Goal: Task Accomplishment & Management: Manage account settings

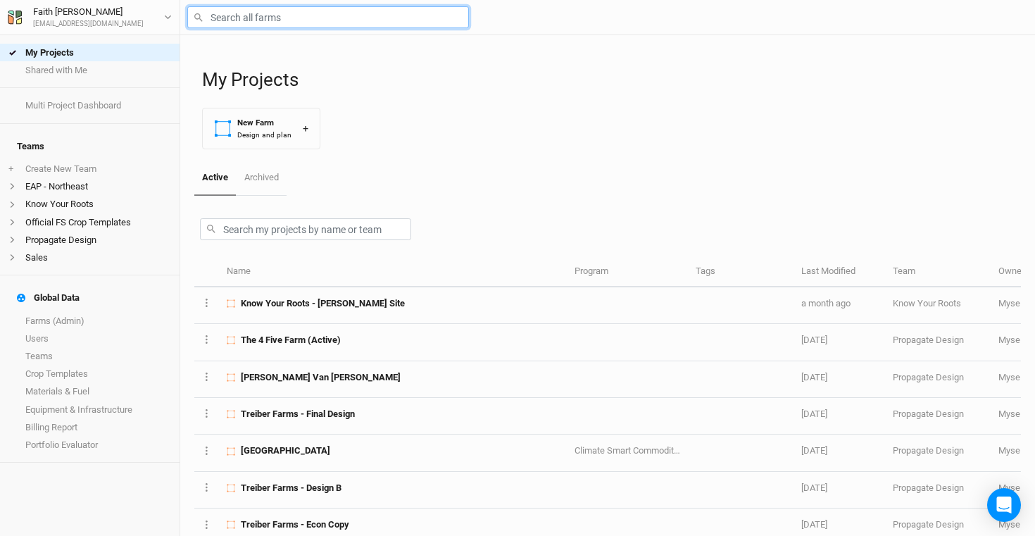
click at [348, 15] on input "text" at bounding box center [328, 17] width 282 height 22
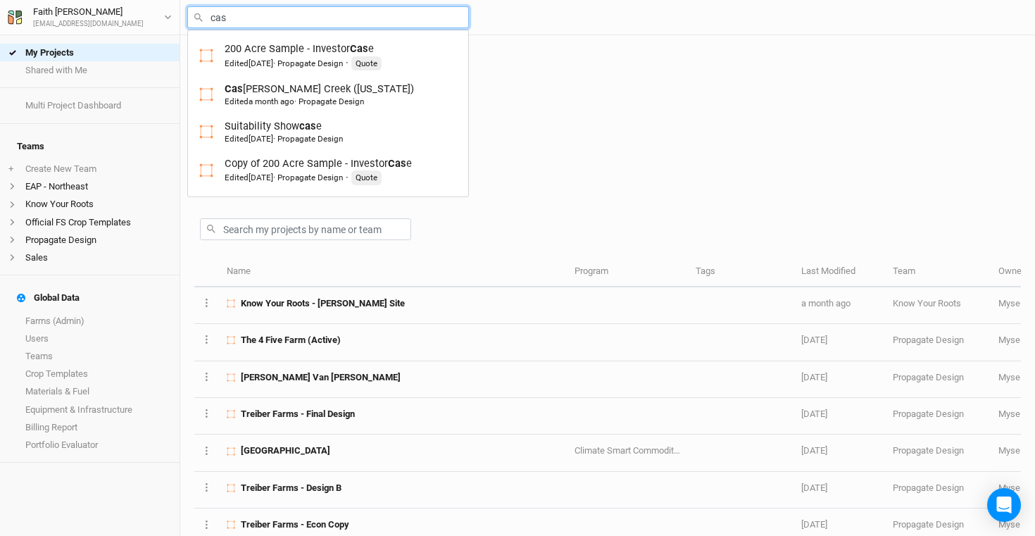
type input "cast"
type input "castanea Creek ([US_STATE])"
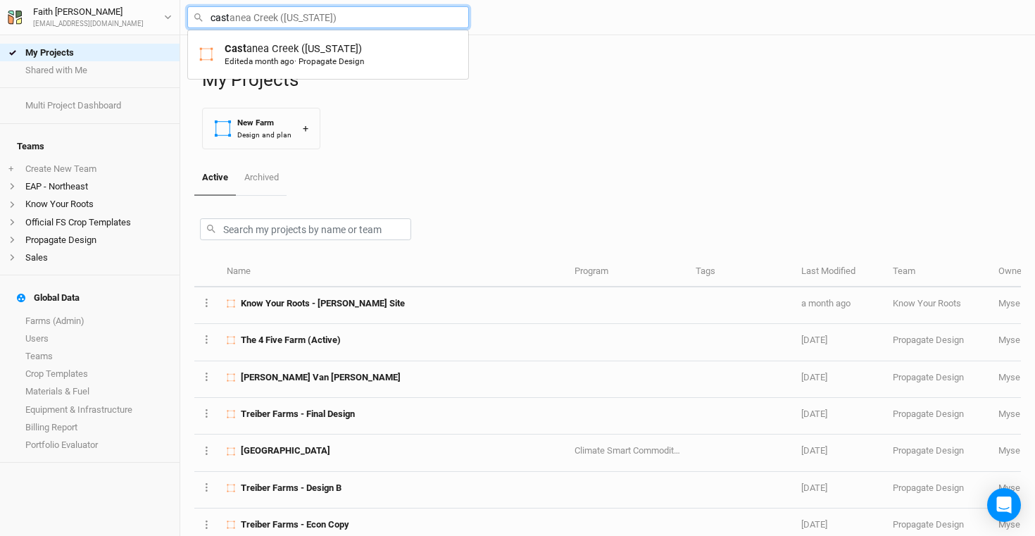
type input "casta"
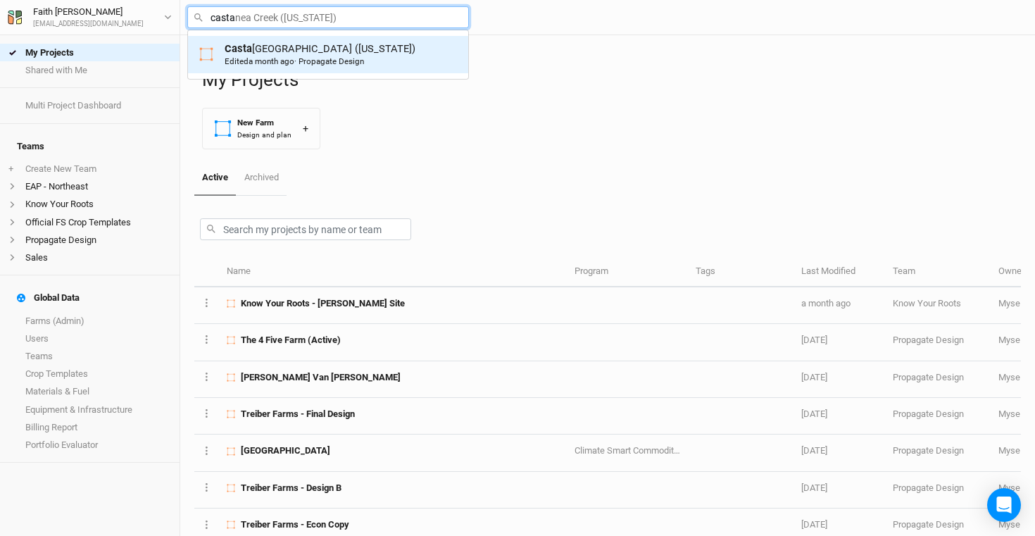
click at [366, 56] on div "Casta nea Creek ([US_STATE]) Edited a month ago · Propagate Design" at bounding box center [320, 55] width 191 height 26
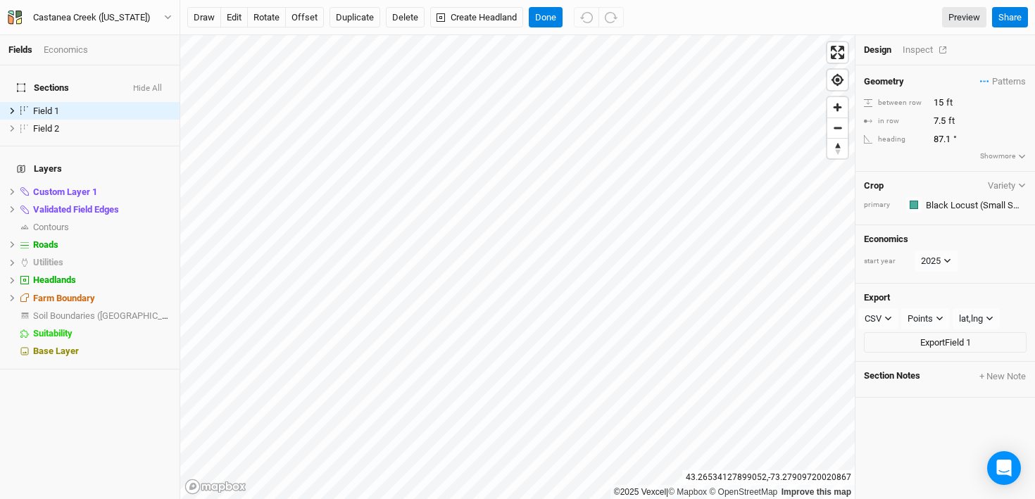
click at [923, 52] on div "Inspect" at bounding box center [928, 50] width 50 height 13
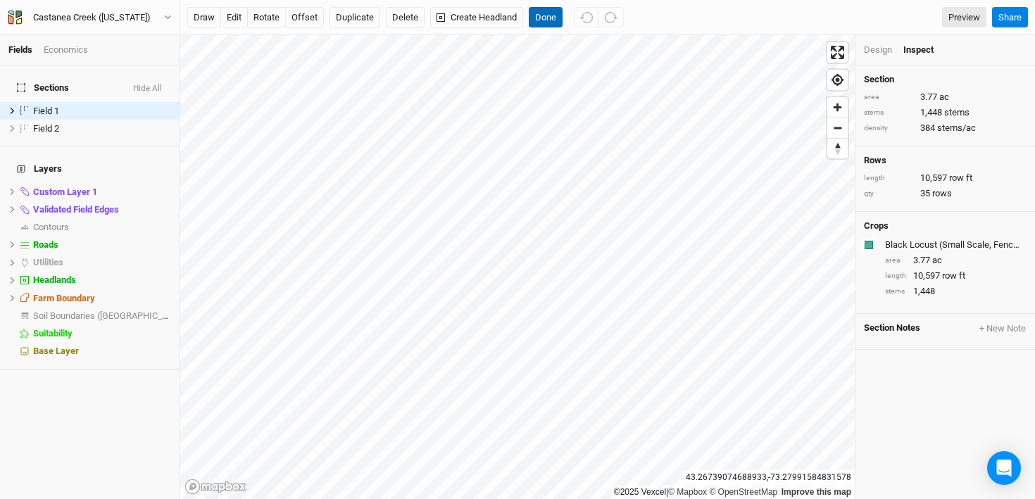
click at [552, 18] on button "Done" at bounding box center [546, 17] width 34 height 21
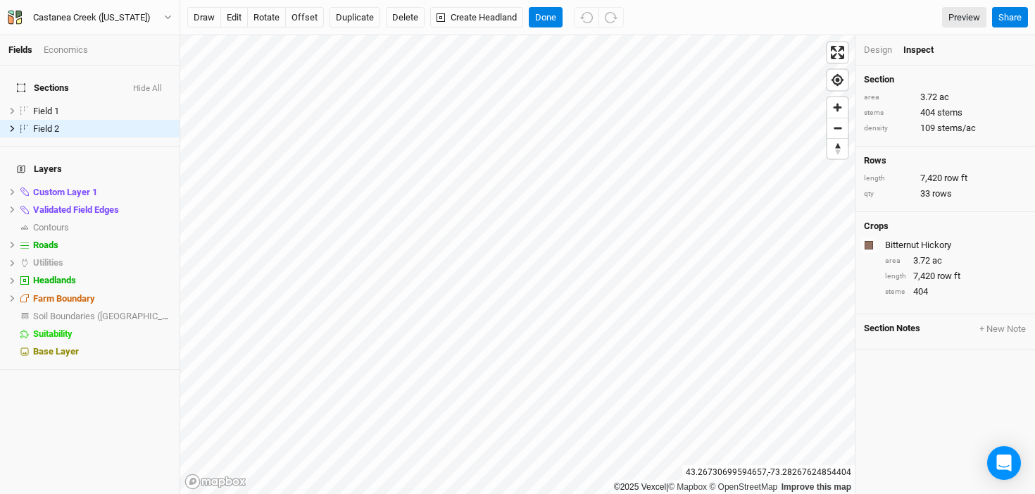
click at [79, 49] on div "Economics" at bounding box center [66, 50] width 44 height 13
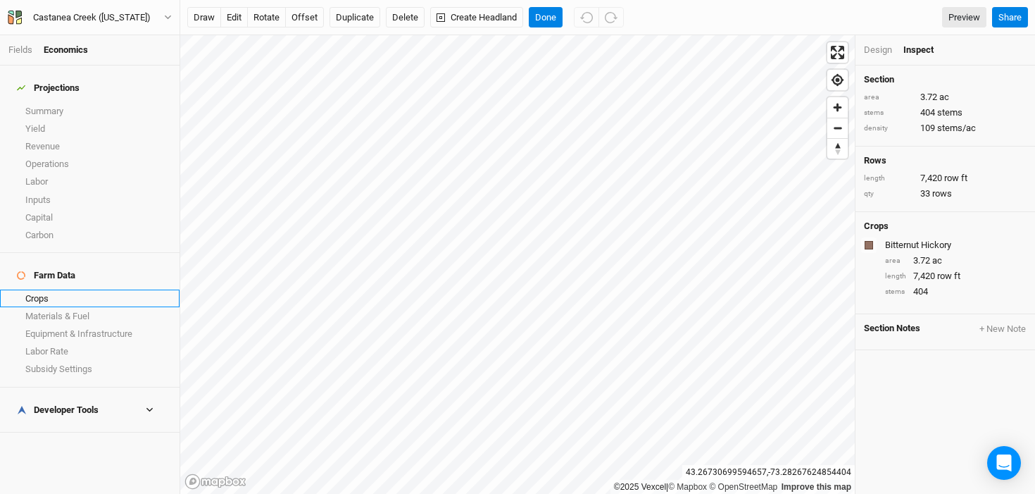
click at [53, 289] on link "Crops" at bounding box center [90, 298] width 180 height 18
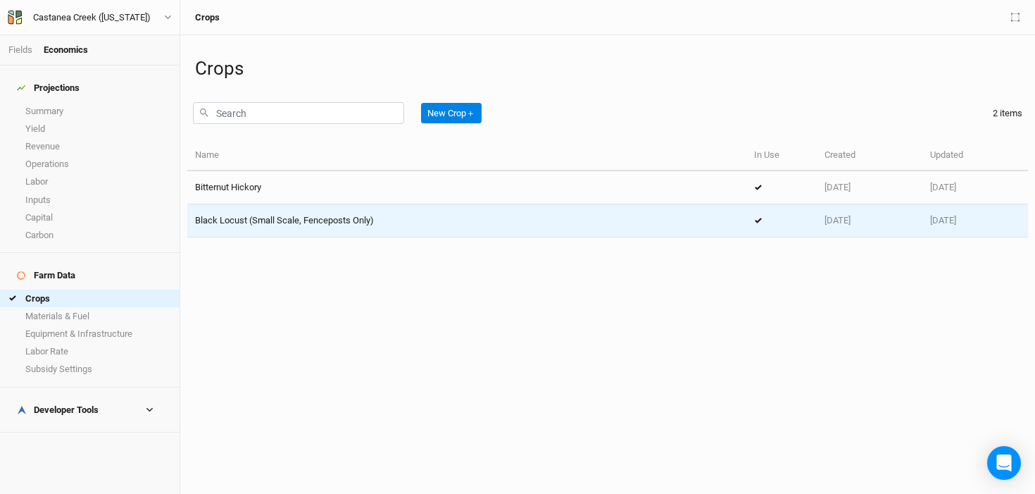
click at [374, 224] on span "Black Locust (Small Scale, Fenceposts Only)" at bounding box center [284, 220] width 179 height 11
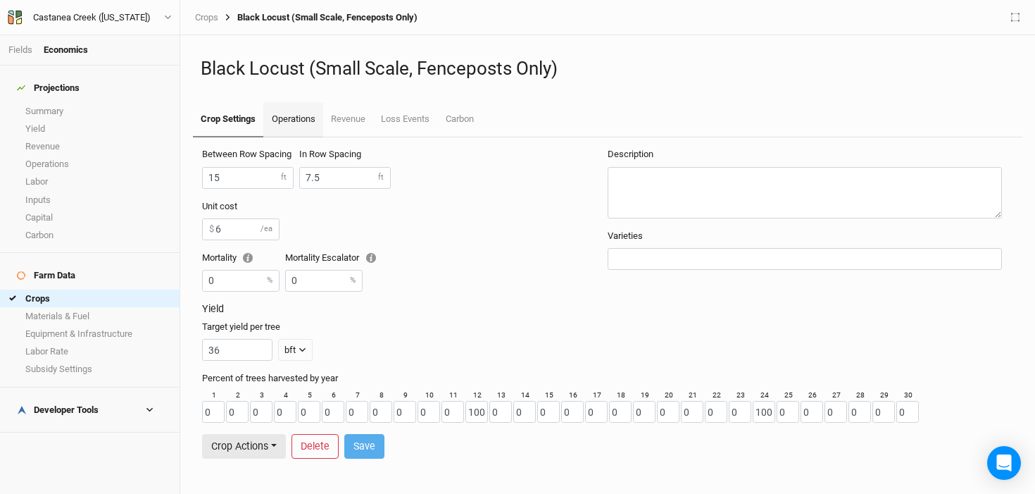
click at [299, 122] on link "Operations" at bounding box center [292, 119] width 59 height 35
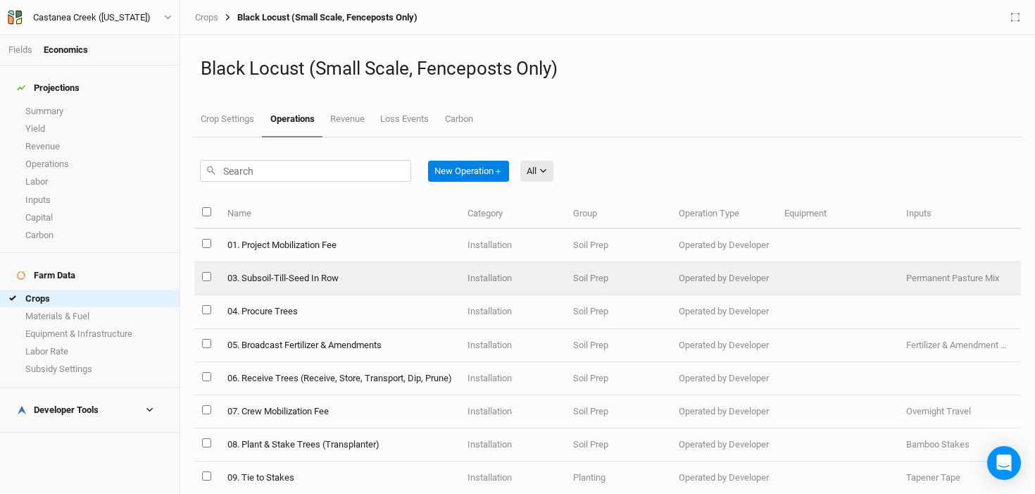
click at [349, 270] on td "03. Subsoil-Till-Seed In Row" at bounding box center [339, 278] width 240 height 33
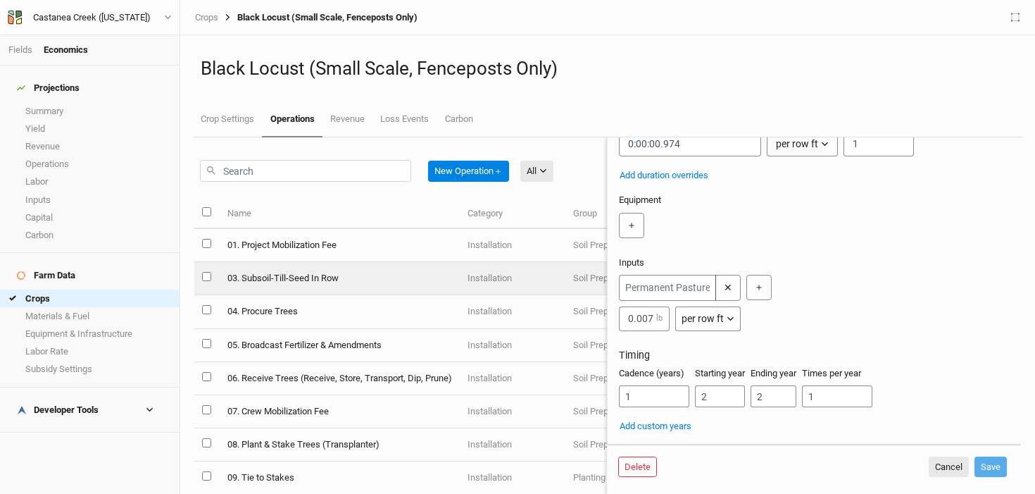
scroll to position [199, 0]
click at [961, 466] on button "Cancel" at bounding box center [949, 466] width 40 height 21
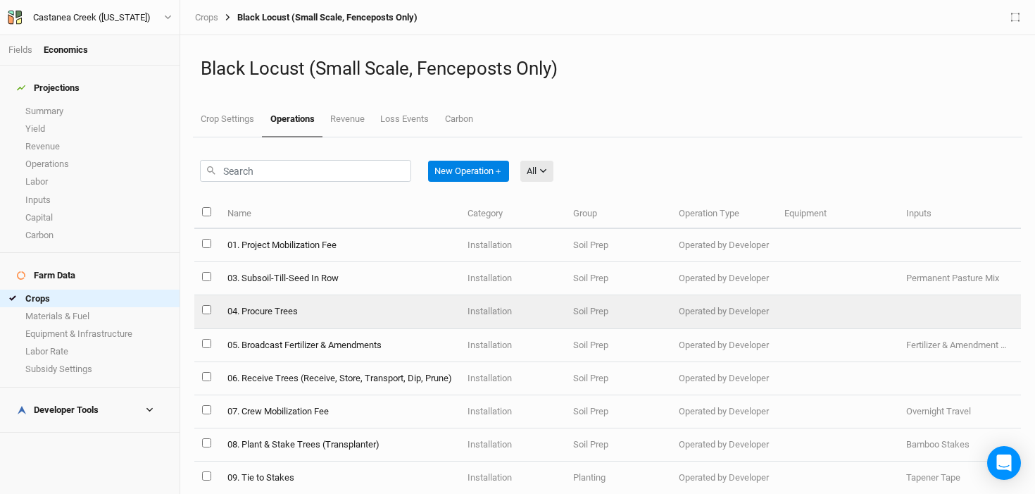
click at [278, 318] on td "04. Procure Trees" at bounding box center [339, 311] width 240 height 33
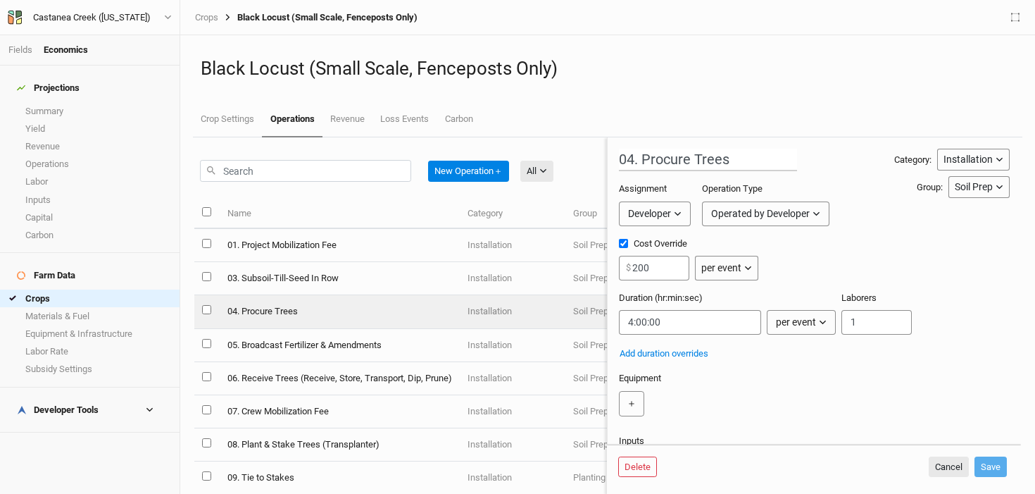
click at [568, 108] on ul "Crop Settings Operations Revenue Loss Events Carbon" at bounding box center [608, 119] width 830 height 35
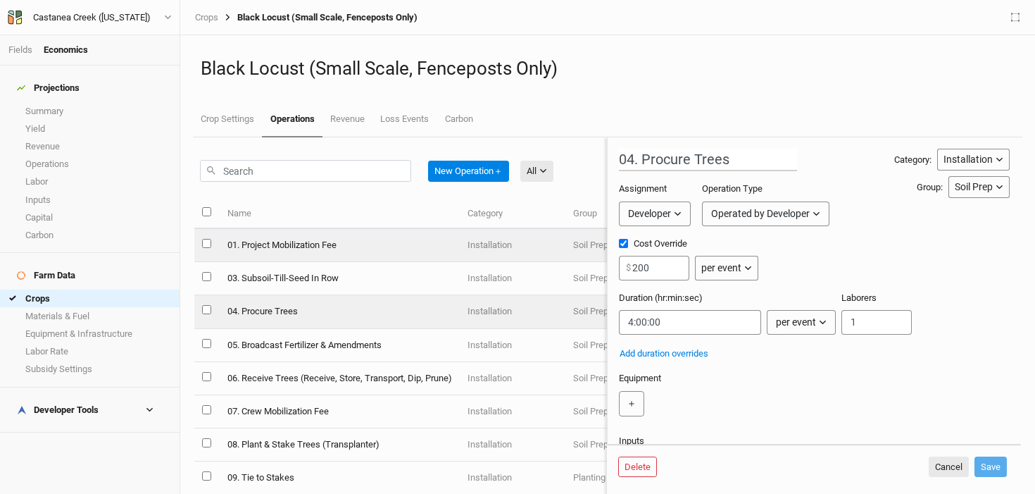
click at [377, 259] on td "01. Project Mobilization Fee" at bounding box center [339, 245] width 240 height 33
type input "01. Project Mobilization Fee"
type input "2500"
type input "0:00:00"
type input "2"
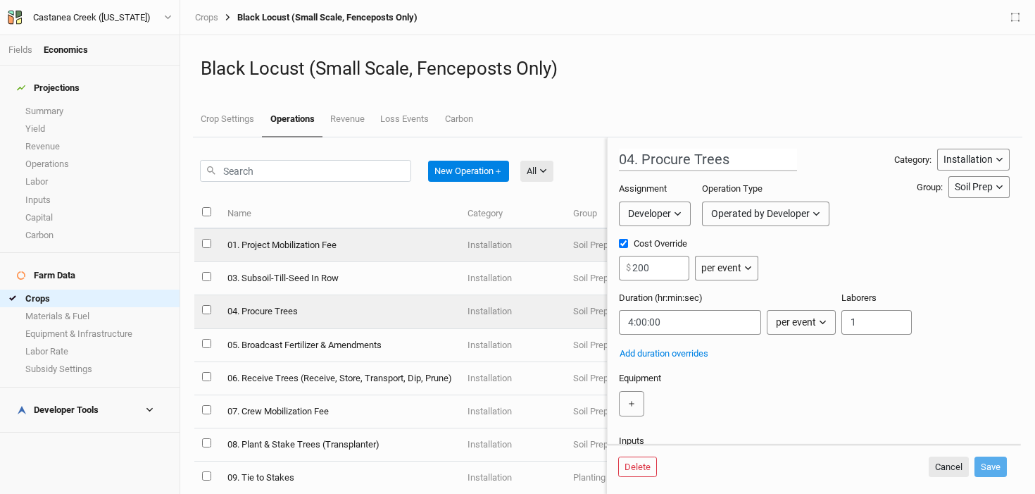
type input "2"
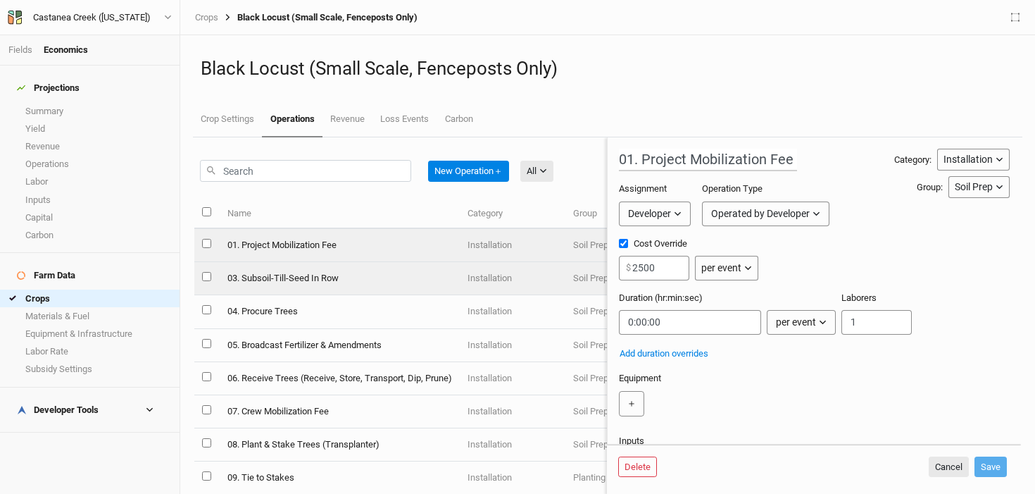
click at [373, 291] on td "03. Subsoil-Till-Seed In Row" at bounding box center [339, 278] width 240 height 33
type input "03. Subsoil-Till-Seed In Row"
type input "0.03"
type input "0:00:00.974"
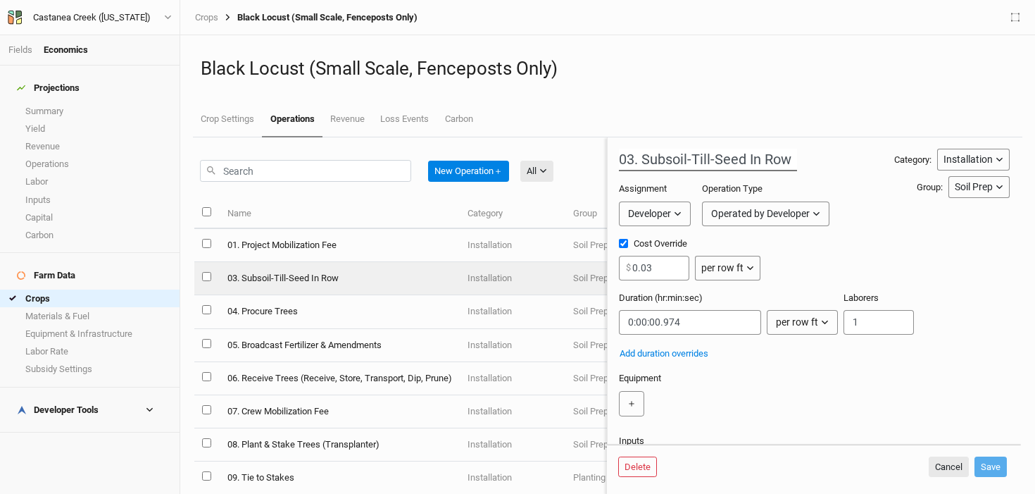
click at [688, 160] on input "03. Subsoil-Till-Seed In Row" at bounding box center [708, 160] width 178 height 23
click at [642, 158] on input "03. Subsoil-Disc In Row" at bounding box center [708, 160] width 178 height 23
type input "03. Mow-Subsoil-Disc In Row"
click at [660, 263] on input "0.03" at bounding box center [654, 268] width 70 height 25
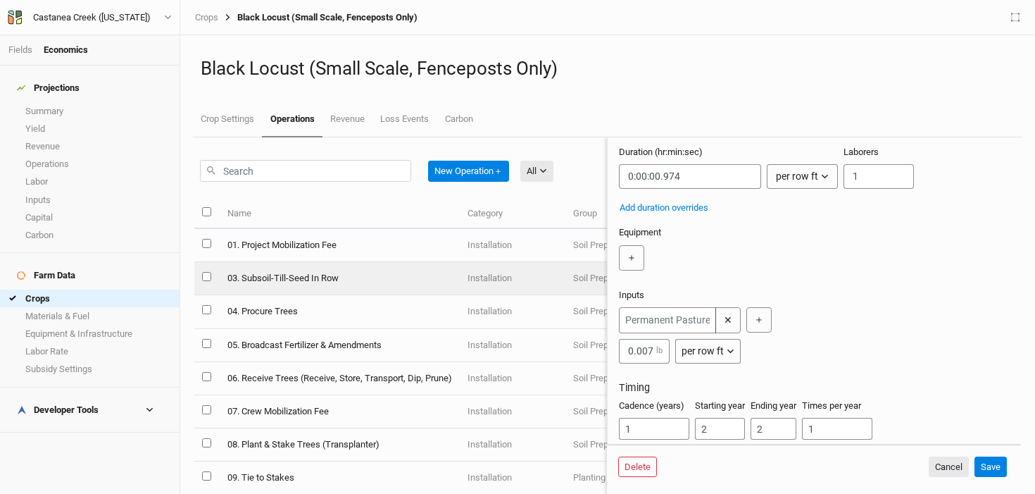
scroll to position [158, 0]
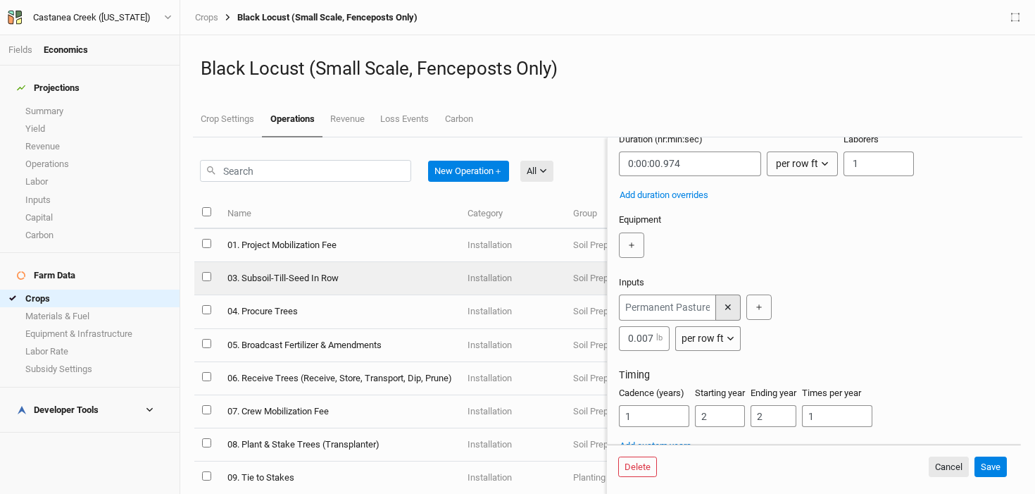
click at [728, 313] on button "✕" at bounding box center [728, 307] width 25 height 26
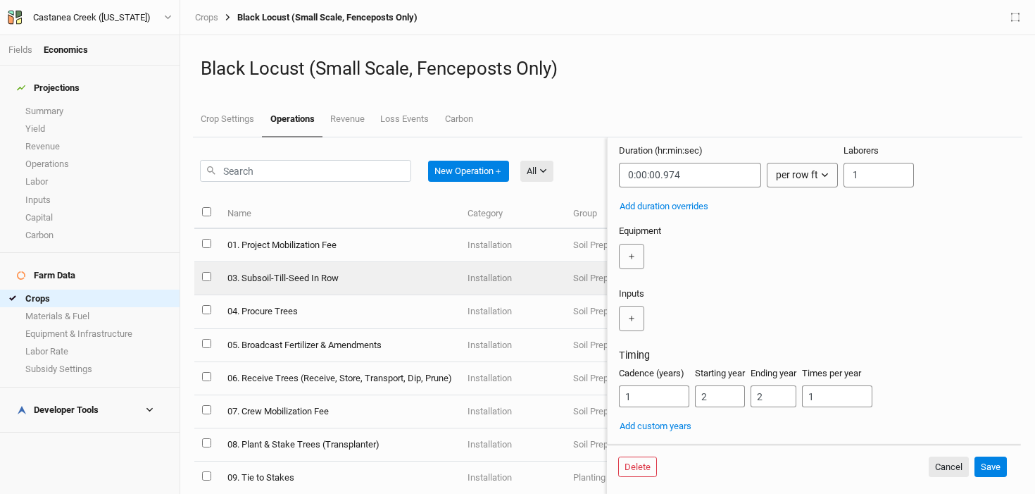
scroll to position [168, 0]
drag, startPoint x: 723, startPoint y: 395, endPoint x: 673, endPoint y: 397, distance: 49.4
click at [673, 397] on div "Cadence (years) 1 Starting year 2 Ending year 2 Times per year 1" at bounding box center [814, 392] width 391 height 51
type input "1"
drag, startPoint x: 760, startPoint y: 399, endPoint x: 717, endPoint y: 399, distance: 43.0
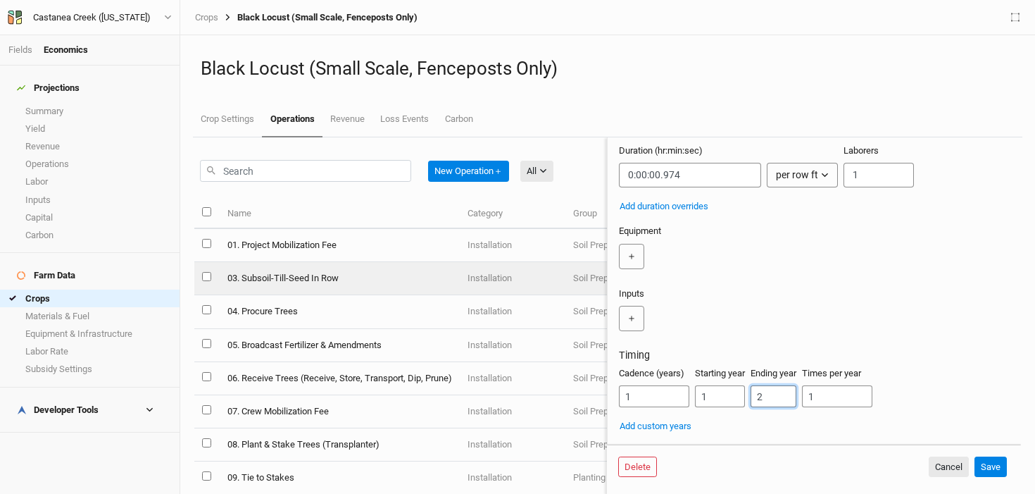
click at [717, 399] on div "Cadence (years) 1 Starting year 1 Ending year 2 Times per year 1" at bounding box center [814, 392] width 391 height 51
type input "1"
click at [922, 368] on div "Cadence (years) 1 Starting year 1 Ending year 1 Times per year 1" at bounding box center [814, 392] width 391 height 51
click at [993, 471] on button "Save" at bounding box center [991, 466] width 32 height 21
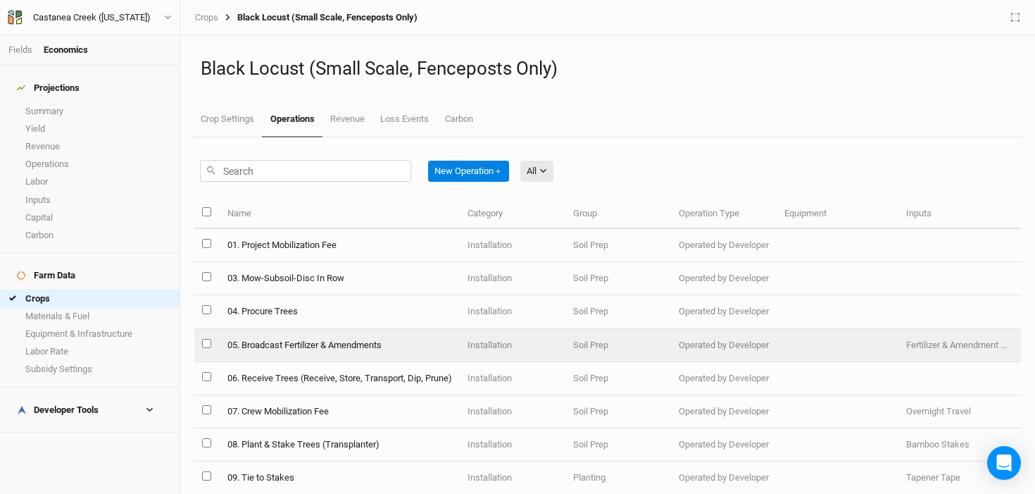
click at [379, 346] on td "05. Broadcast Fertilizer & Amendments" at bounding box center [339, 345] width 240 height 33
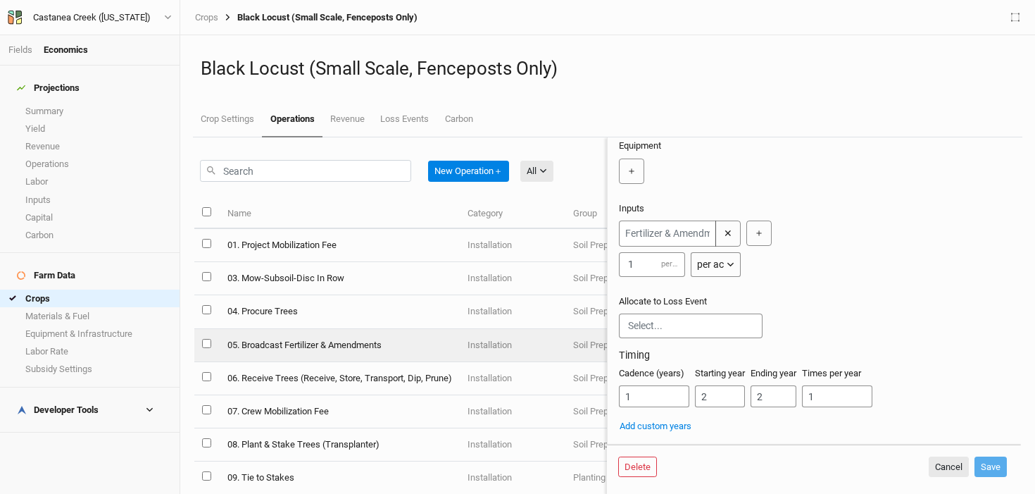
scroll to position [254, 0]
click at [637, 466] on button "Delete" at bounding box center [637, 466] width 39 height 21
click at [747, 463] on button "Delete" at bounding box center [745, 466] width 39 height 21
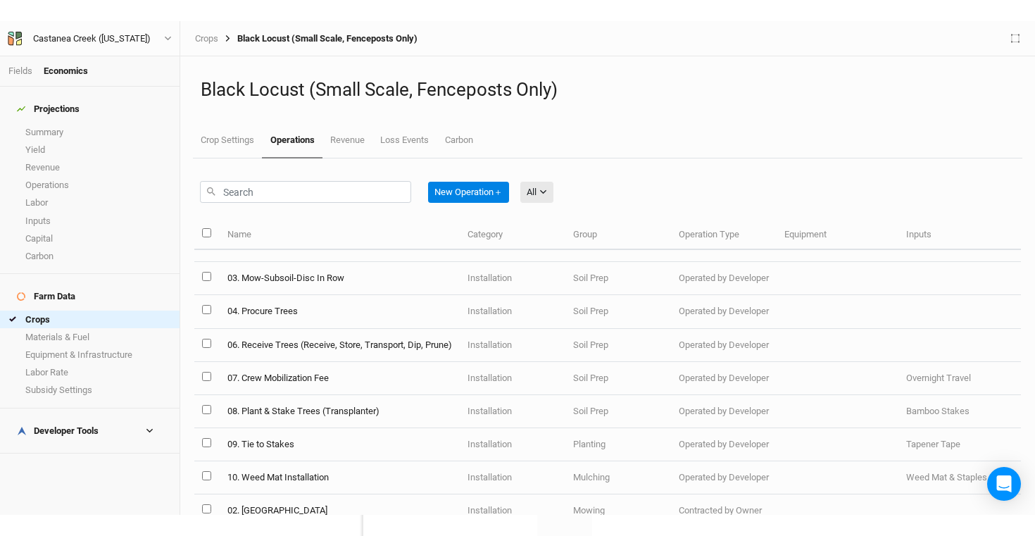
scroll to position [40, 0]
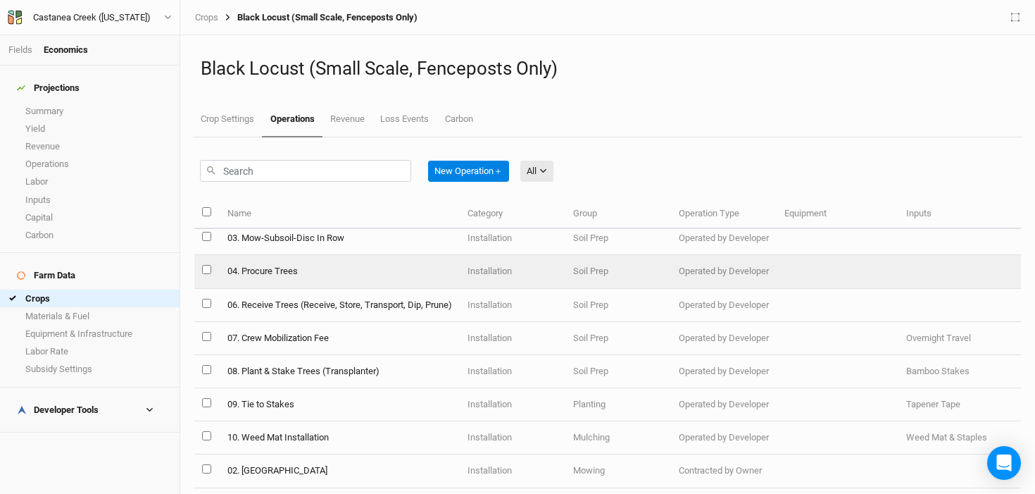
click at [349, 274] on td "04. Procure Trees" at bounding box center [339, 271] width 240 height 33
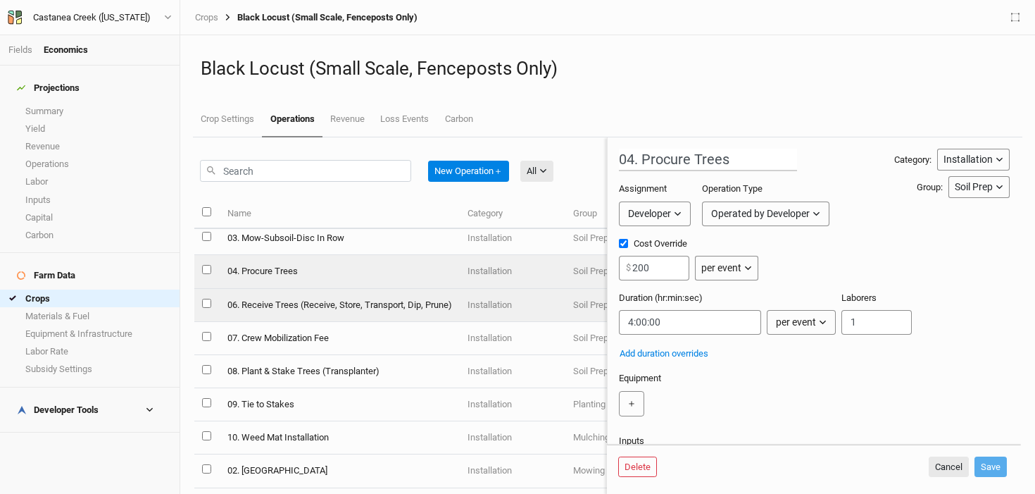
click at [364, 308] on td "06. Receive Trees (Receive, Store, Transport, Dip, Prune)" at bounding box center [339, 305] width 240 height 33
type input "06. Receive Trees (Receive, Store, Transport, Dip, Prune)"
type input "300"
type input "5:00:00"
type input "2"
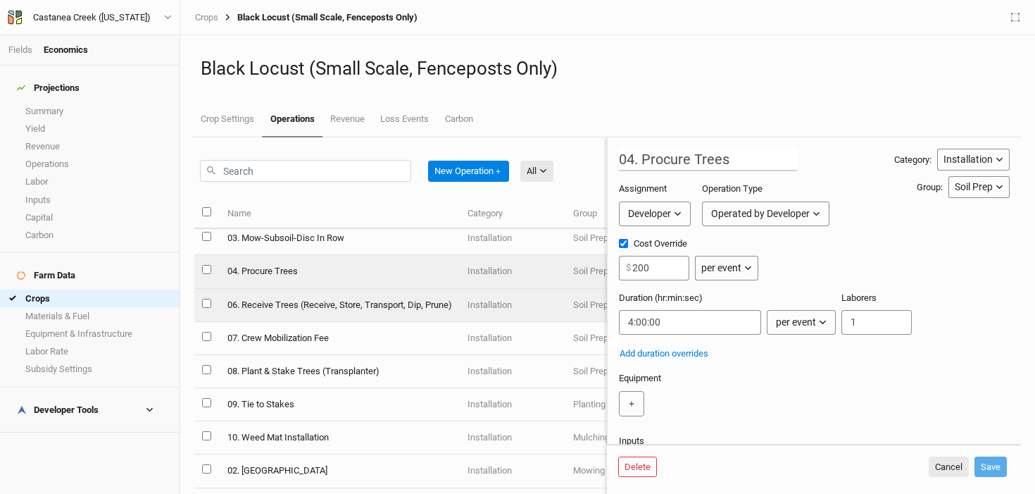
type input "2"
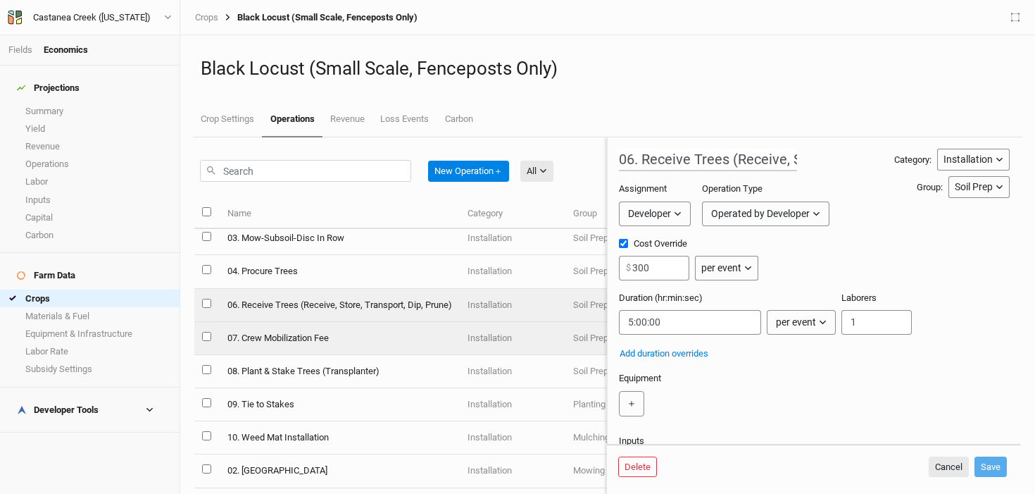
click at [320, 339] on td "07. Crew Mobilization Fee" at bounding box center [339, 338] width 240 height 33
type input "07. Crew Mobilization Fee"
checkbox input "false"
type input "0:01:00"
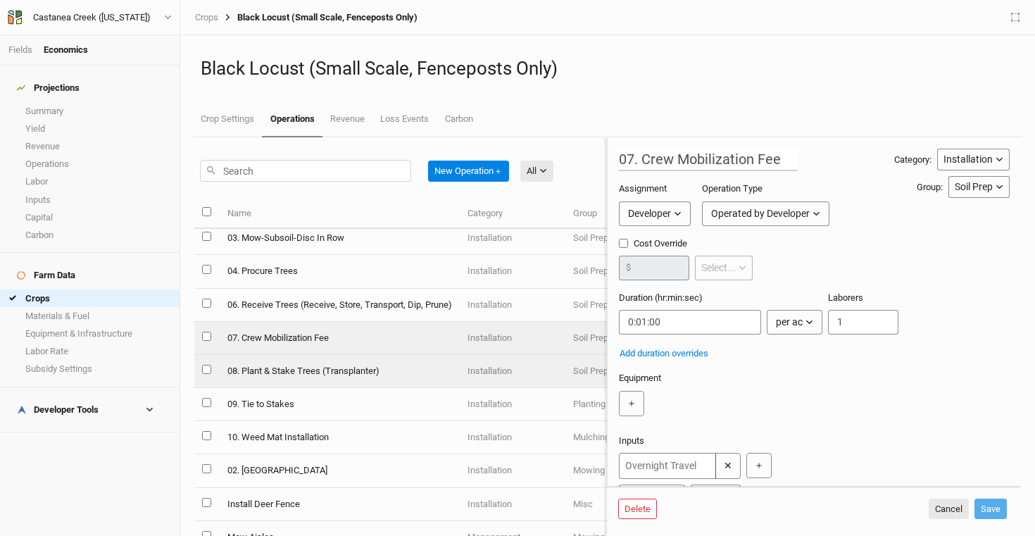
click at [373, 373] on td "08. Plant & Stake Trees (Transplanter)" at bounding box center [339, 371] width 240 height 33
type input "08. Plant & Stake Trees (Transplanter)"
type input "0:00:01.950"
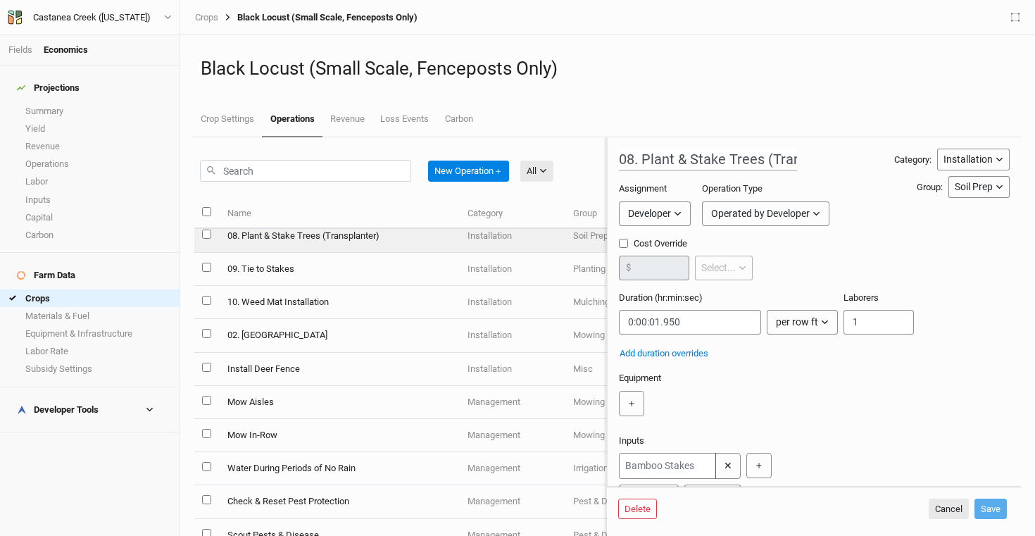
scroll to position [219, 0]
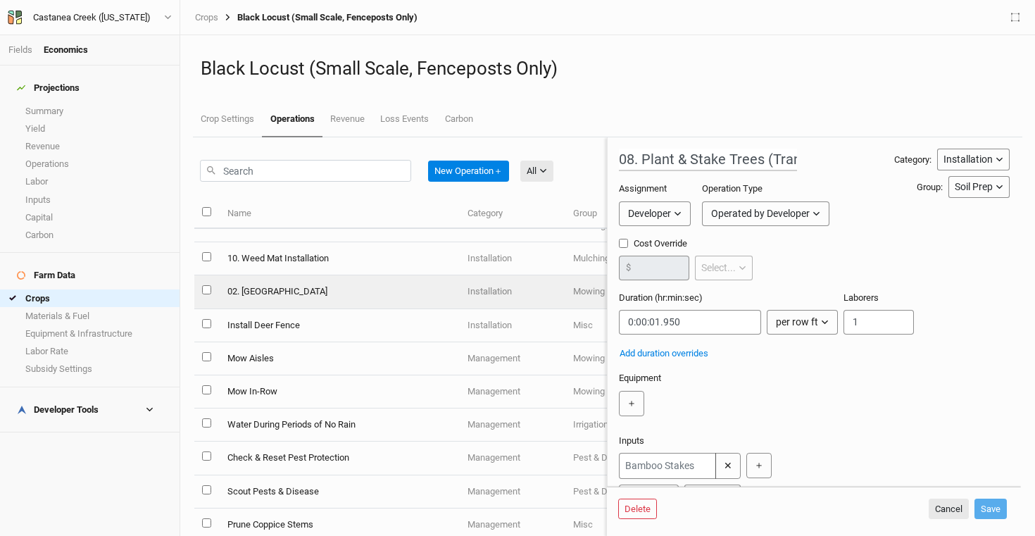
click at [296, 297] on td "02. [GEOGRAPHIC_DATA]" at bounding box center [339, 291] width 240 height 33
type input "02. [GEOGRAPHIC_DATA]"
type input "50"
type input "0:12:22.500"
type input "2"
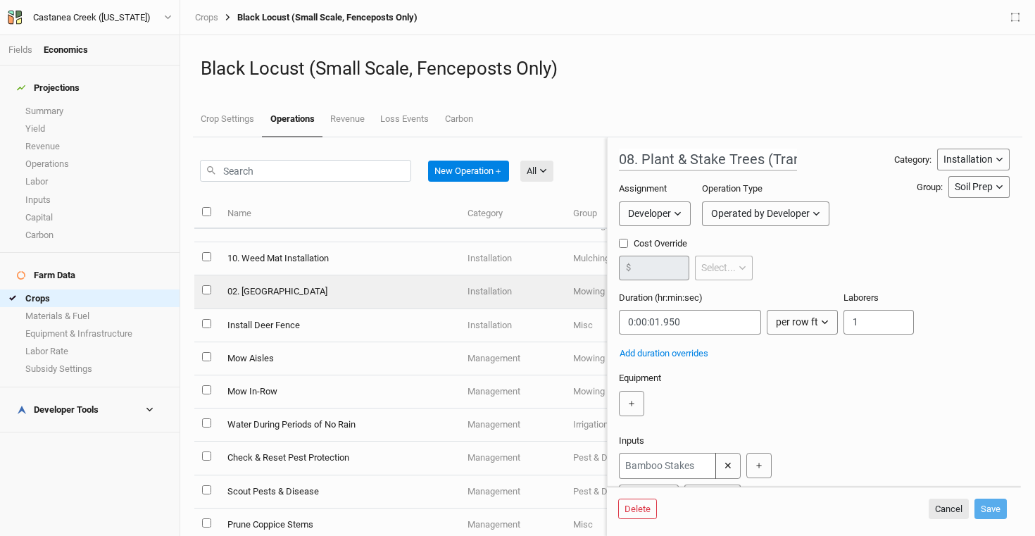
type input "1"
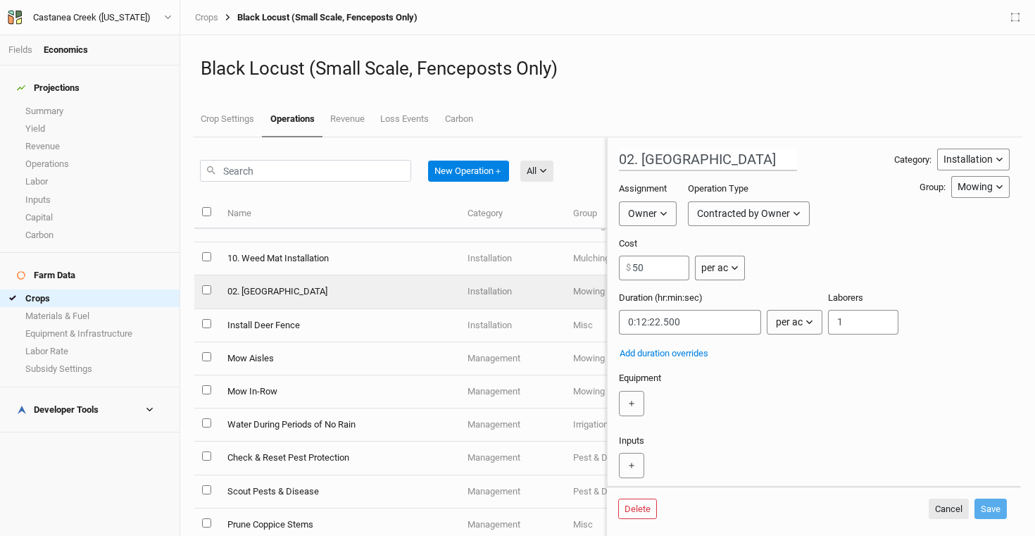
click at [795, 213] on icon "button" at bounding box center [797, 214] width 8 height 8
click at [640, 207] on div "Owner" at bounding box center [642, 213] width 29 height 15
click at [676, 263] on span "Developer" at bounding box center [663, 267] width 52 height 16
click at [992, 501] on button "Save" at bounding box center [991, 509] width 32 height 21
